Goal: Transaction & Acquisition: Book appointment/travel/reservation

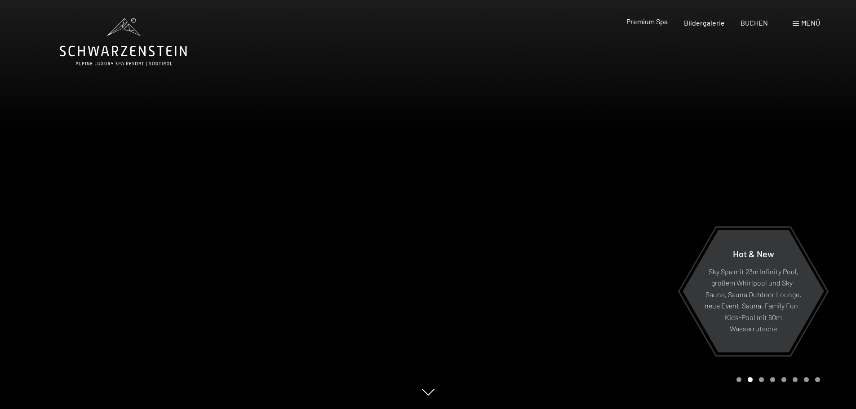
click at [643, 18] on span "Premium Spa" at bounding box center [646, 21] width 41 height 9
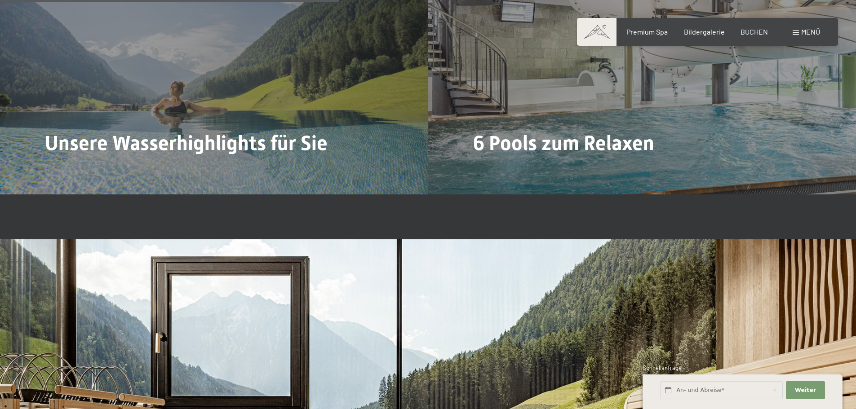
scroll to position [2874, 0]
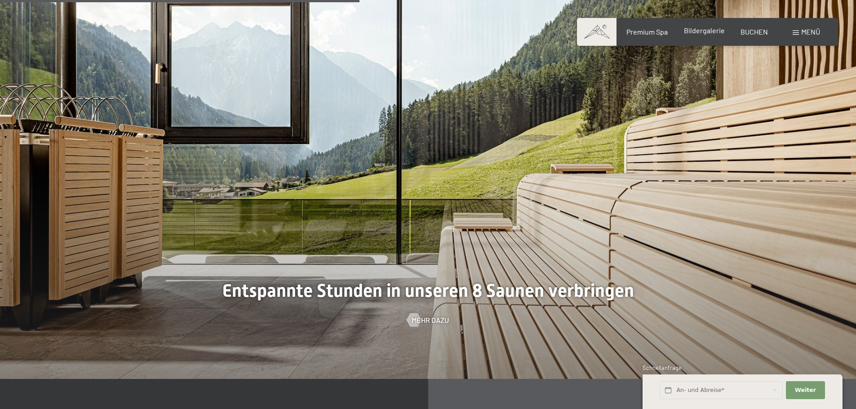
click at [705, 31] on span "Bildergalerie" at bounding box center [704, 30] width 41 height 9
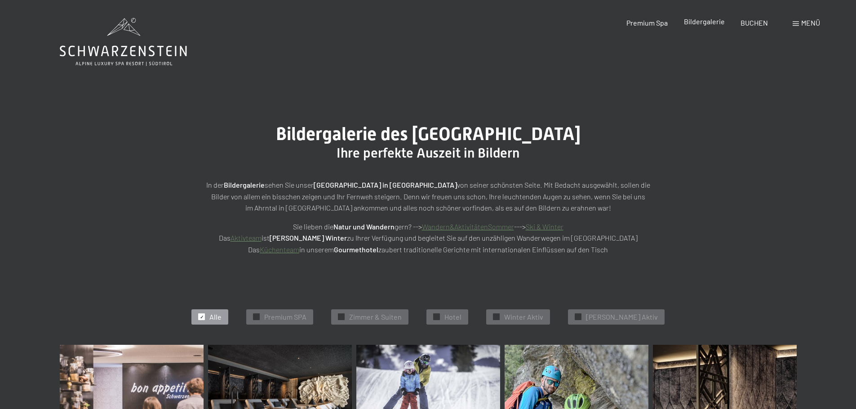
click at [705, 24] on span "Bildergalerie" at bounding box center [704, 21] width 41 height 9
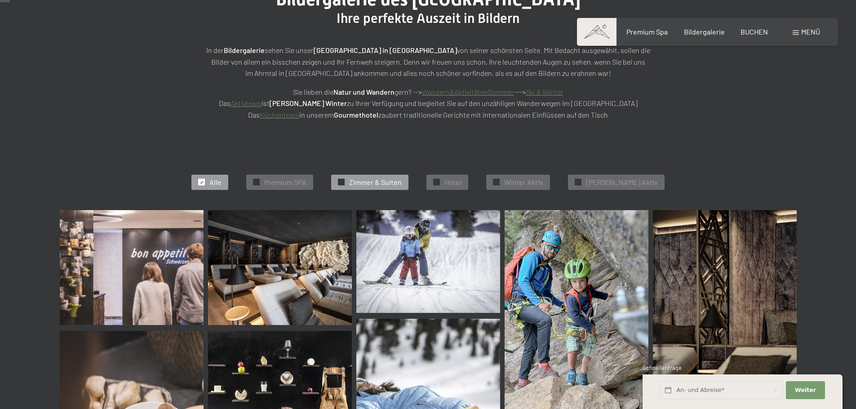
click at [383, 181] on span "Zimmer & Suiten" at bounding box center [375, 182] width 53 height 10
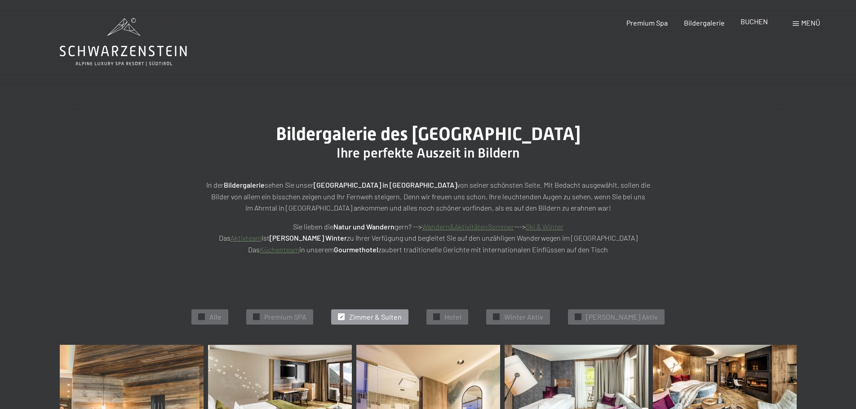
click at [753, 27] on div "Premium Spa Bildergalerie BUCHEN" at bounding box center [689, 23] width 189 height 10
click at [752, 22] on span "BUCHEN" at bounding box center [753, 21] width 27 height 9
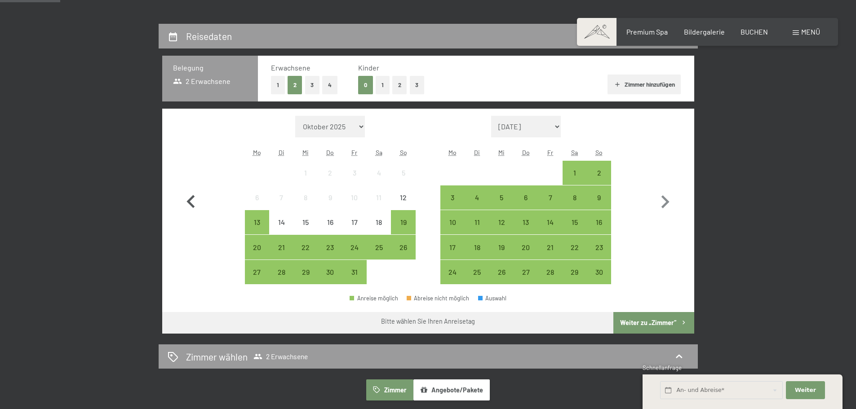
scroll to position [172, 0]
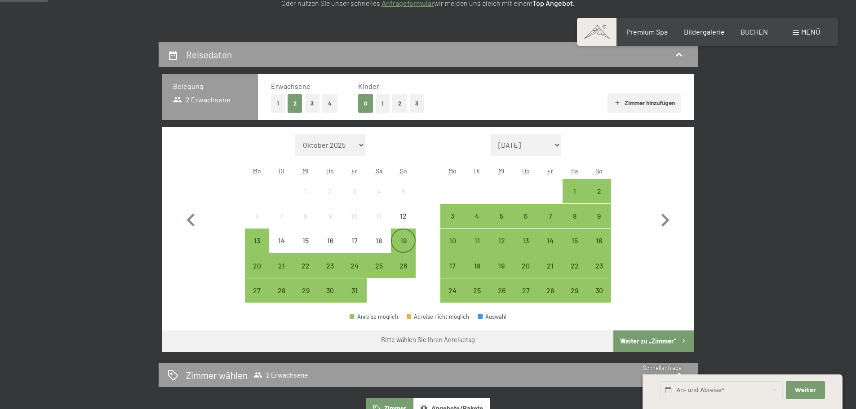
click at [405, 235] on div "19" at bounding box center [403, 240] width 22 height 22
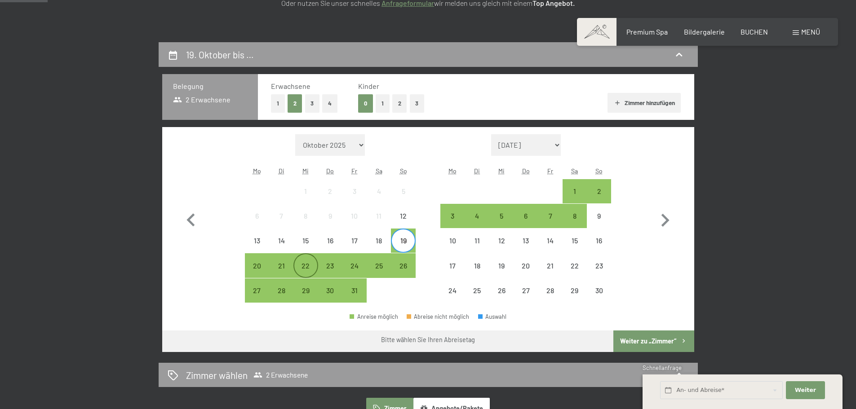
click at [304, 268] on div "22" at bounding box center [305, 273] width 22 height 22
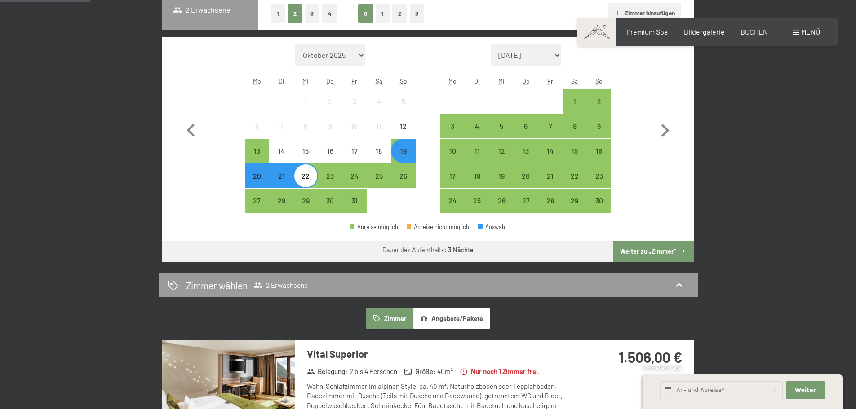
click at [674, 243] on button "Weiter zu „Zimmer“" at bounding box center [653, 252] width 80 height 22
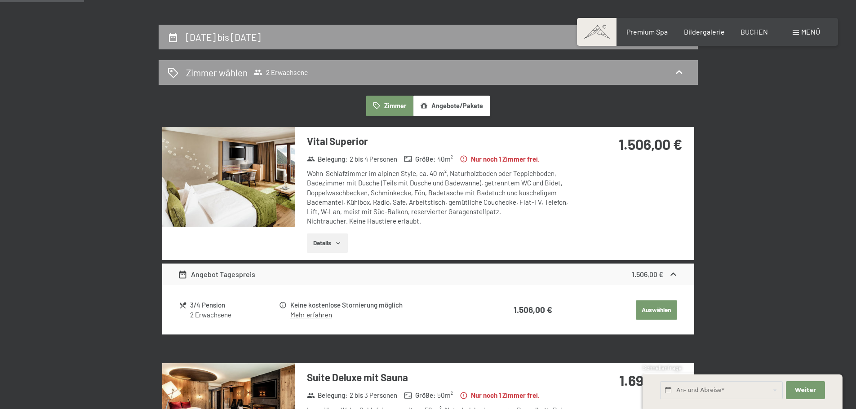
scroll to position [169, 0]
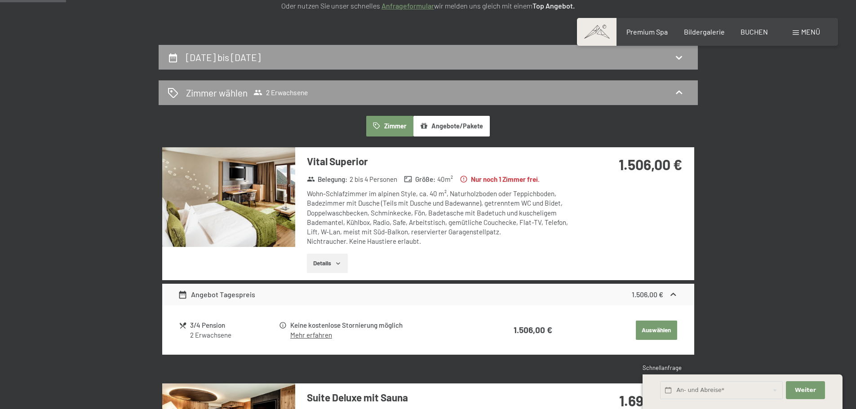
click at [251, 187] on img at bounding box center [228, 197] width 133 height 100
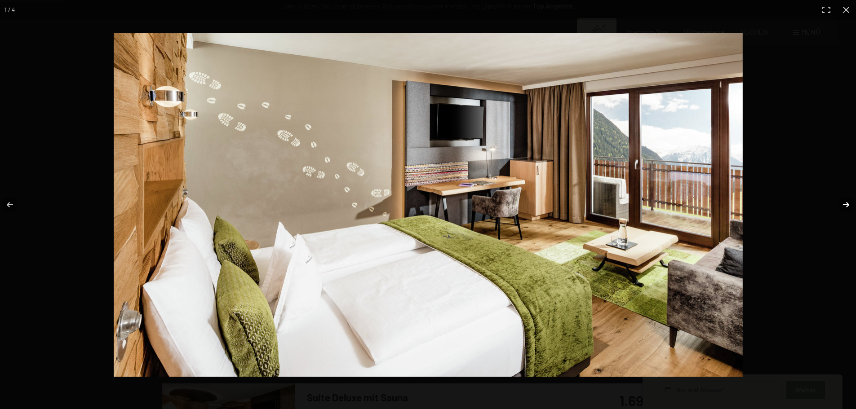
click at [846, 202] on button "button" at bounding box center [839, 204] width 31 height 45
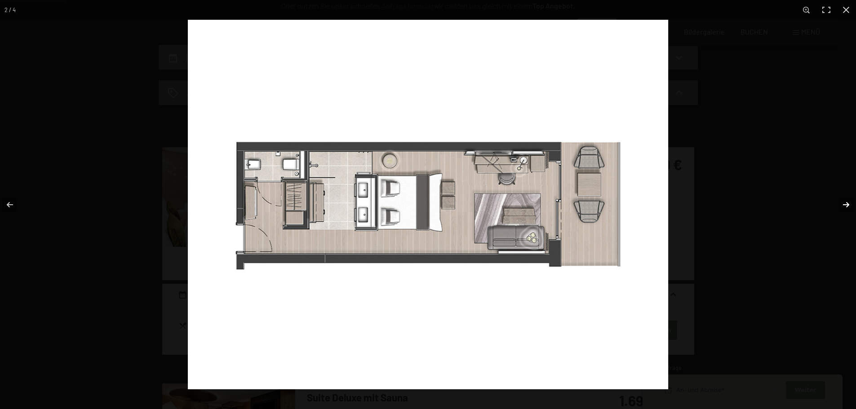
click at [846, 202] on button "button" at bounding box center [839, 204] width 31 height 45
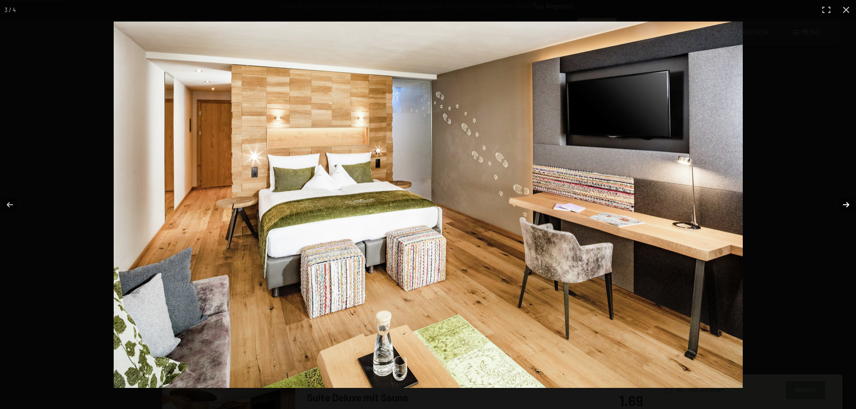
click at [845, 201] on button "button" at bounding box center [839, 204] width 31 height 45
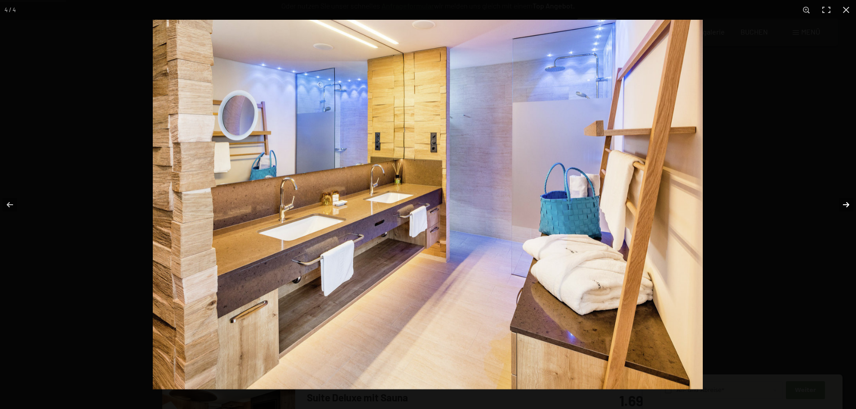
click at [845, 200] on button "button" at bounding box center [839, 204] width 31 height 45
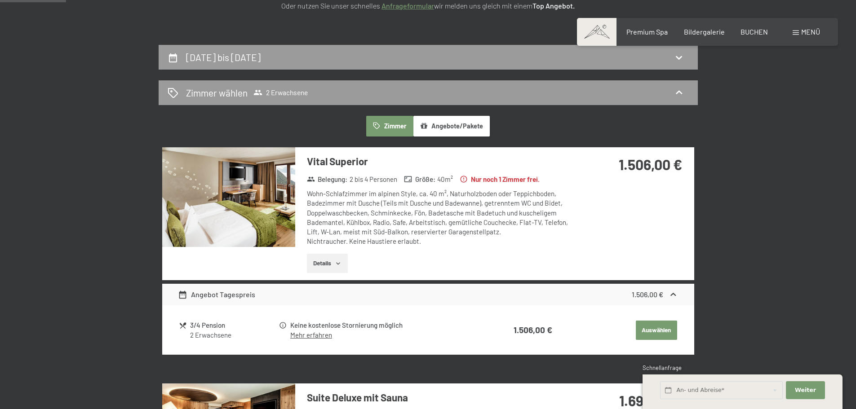
click at [0, 0] on button "button" at bounding box center [0, 0] width 0 height 0
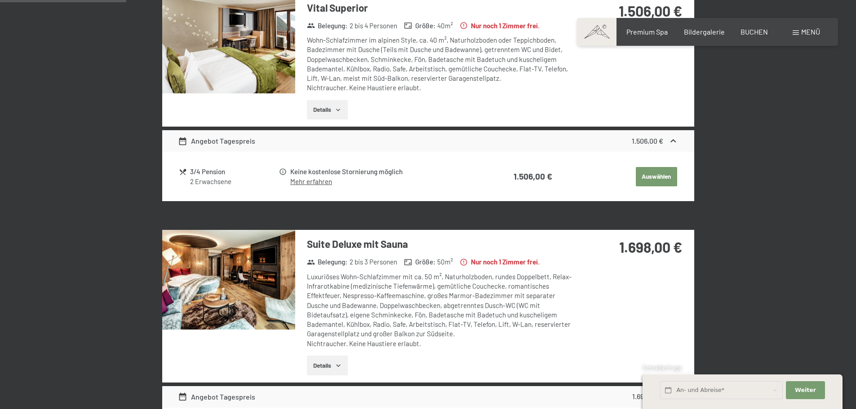
scroll to position [394, 0]
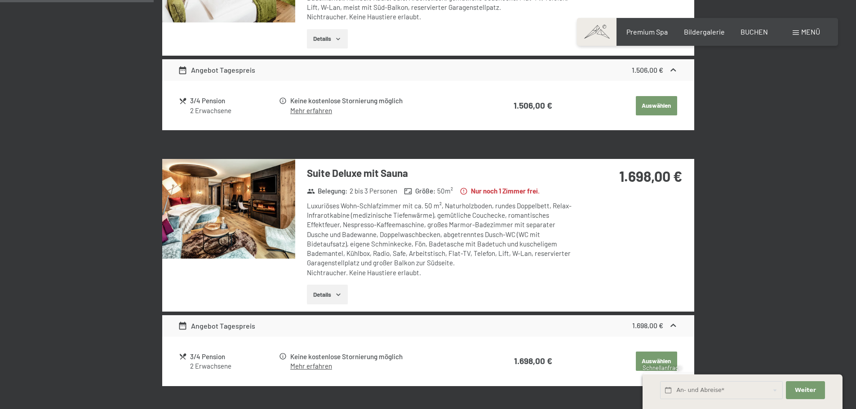
click at [242, 202] on img at bounding box center [228, 209] width 133 height 100
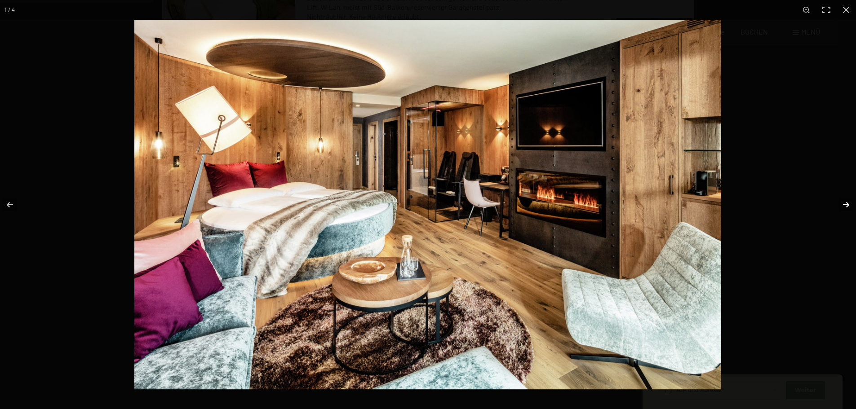
click at [845, 201] on button "button" at bounding box center [839, 204] width 31 height 45
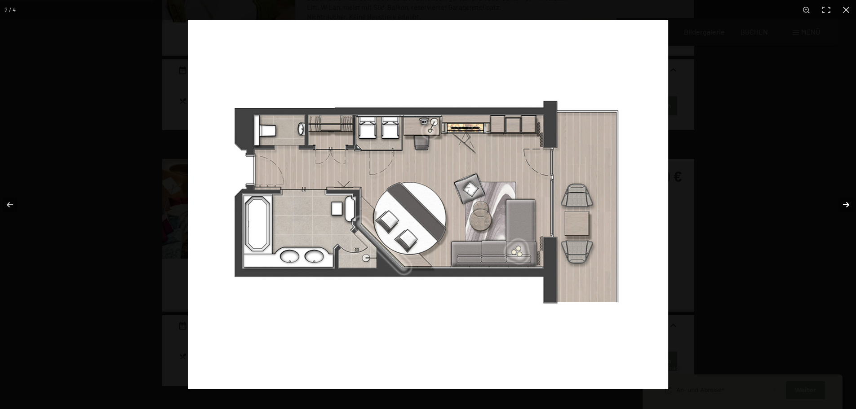
click at [845, 201] on button "button" at bounding box center [839, 204] width 31 height 45
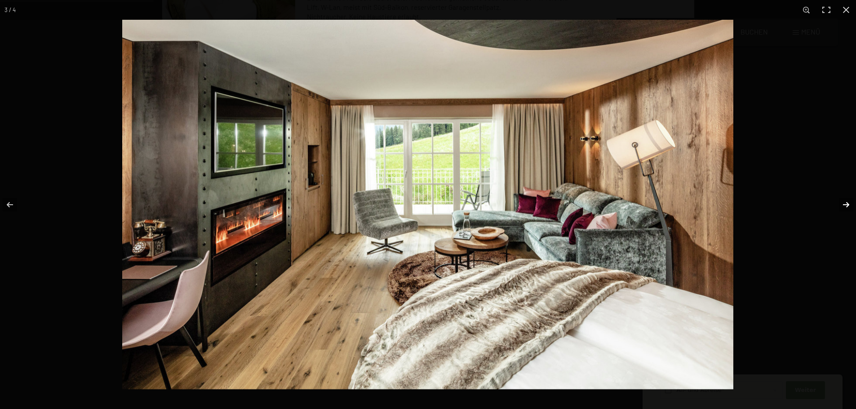
click at [845, 201] on button "button" at bounding box center [839, 204] width 31 height 45
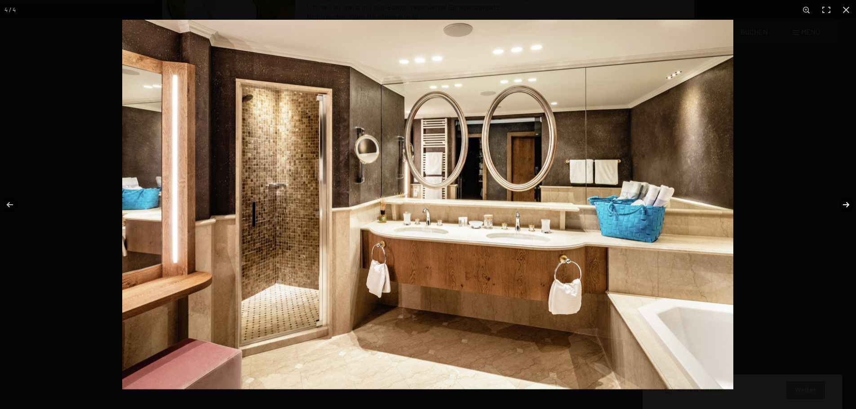
click at [845, 201] on button "button" at bounding box center [839, 204] width 31 height 45
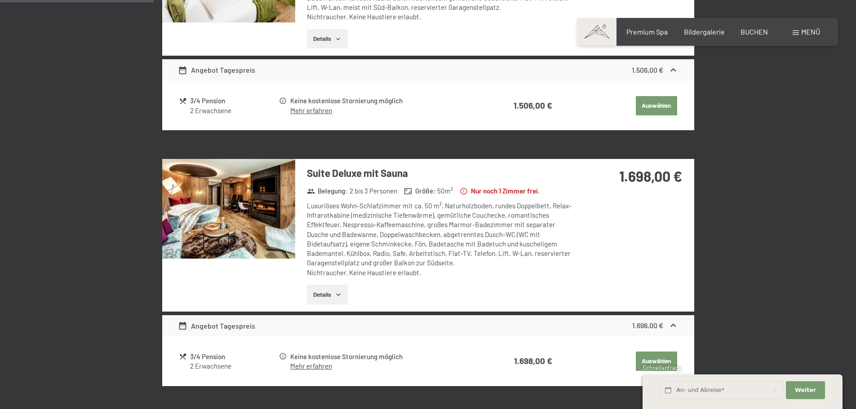
click at [0, 0] on button "button" at bounding box center [0, 0] width 0 height 0
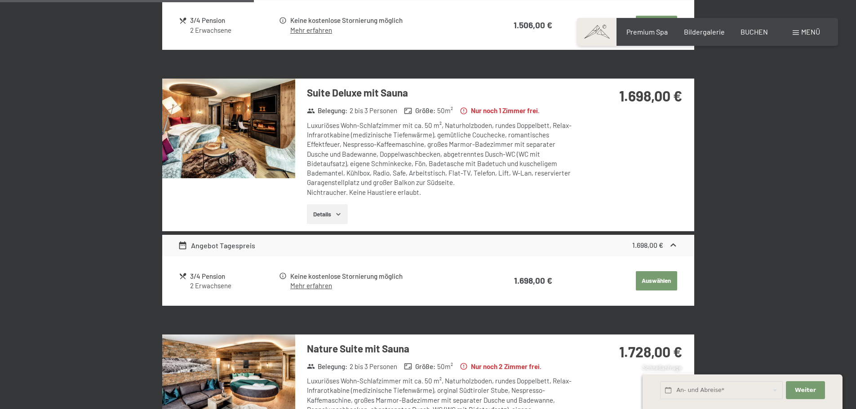
scroll to position [0, 0]
